Goal: Task Accomplishment & Management: Use online tool/utility

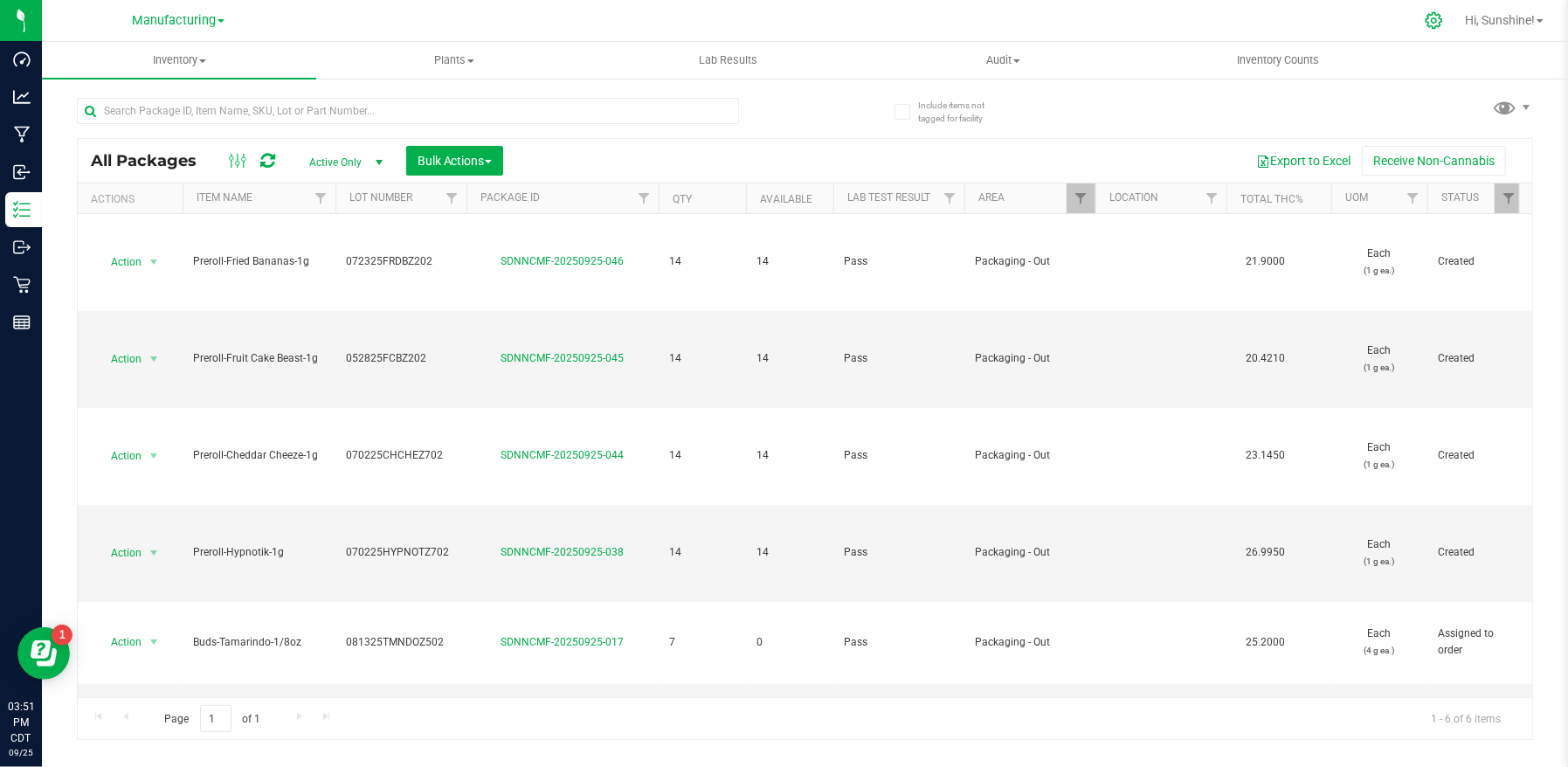
click at [1431, 20] on icon at bounding box center [1434, 20] width 18 height 18
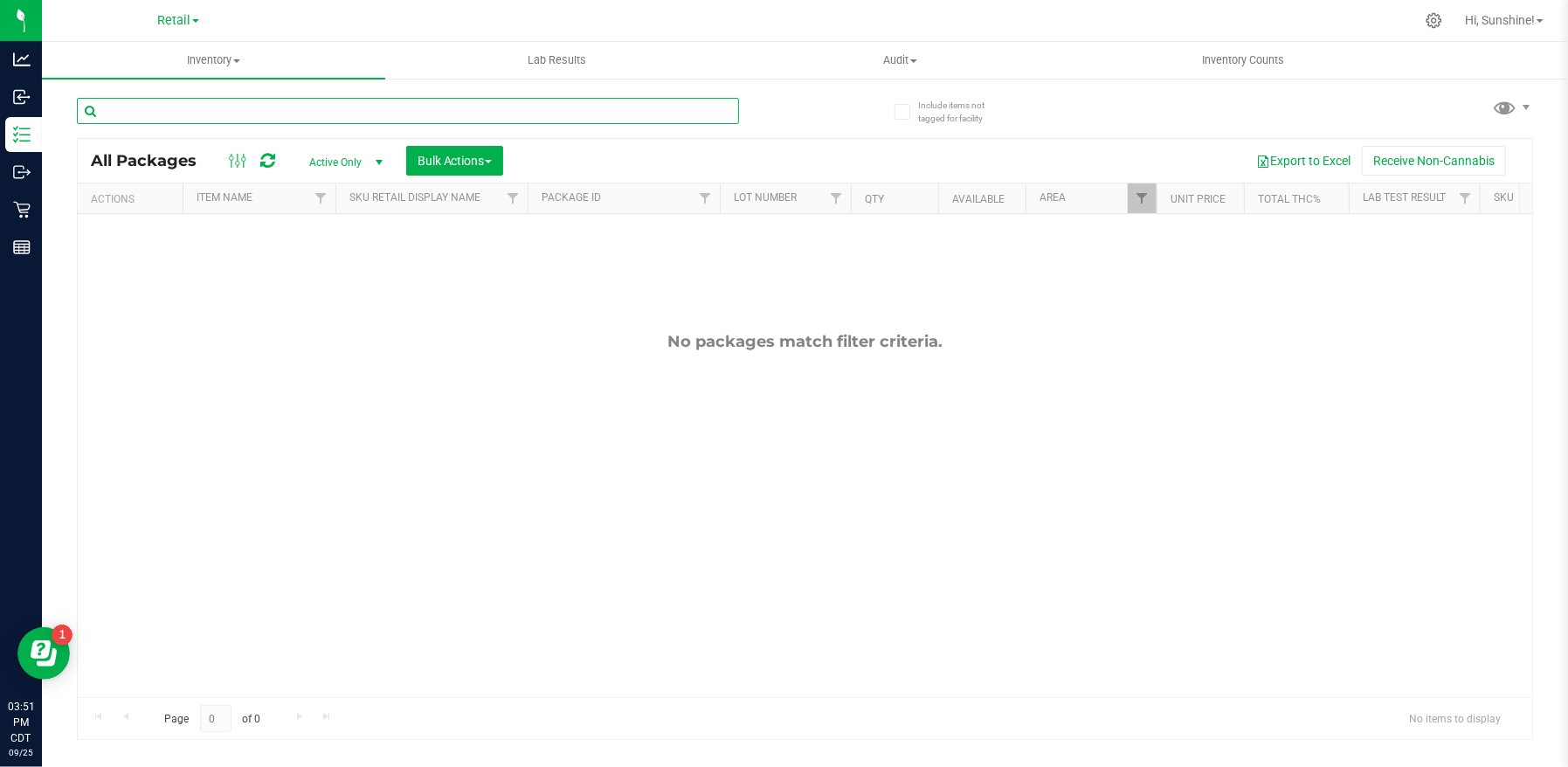
click at [301, 114] on input "text" at bounding box center [408, 111] width 662 height 26
type input "green diesel"
